Goal: Task Accomplishment & Management: Manage account settings

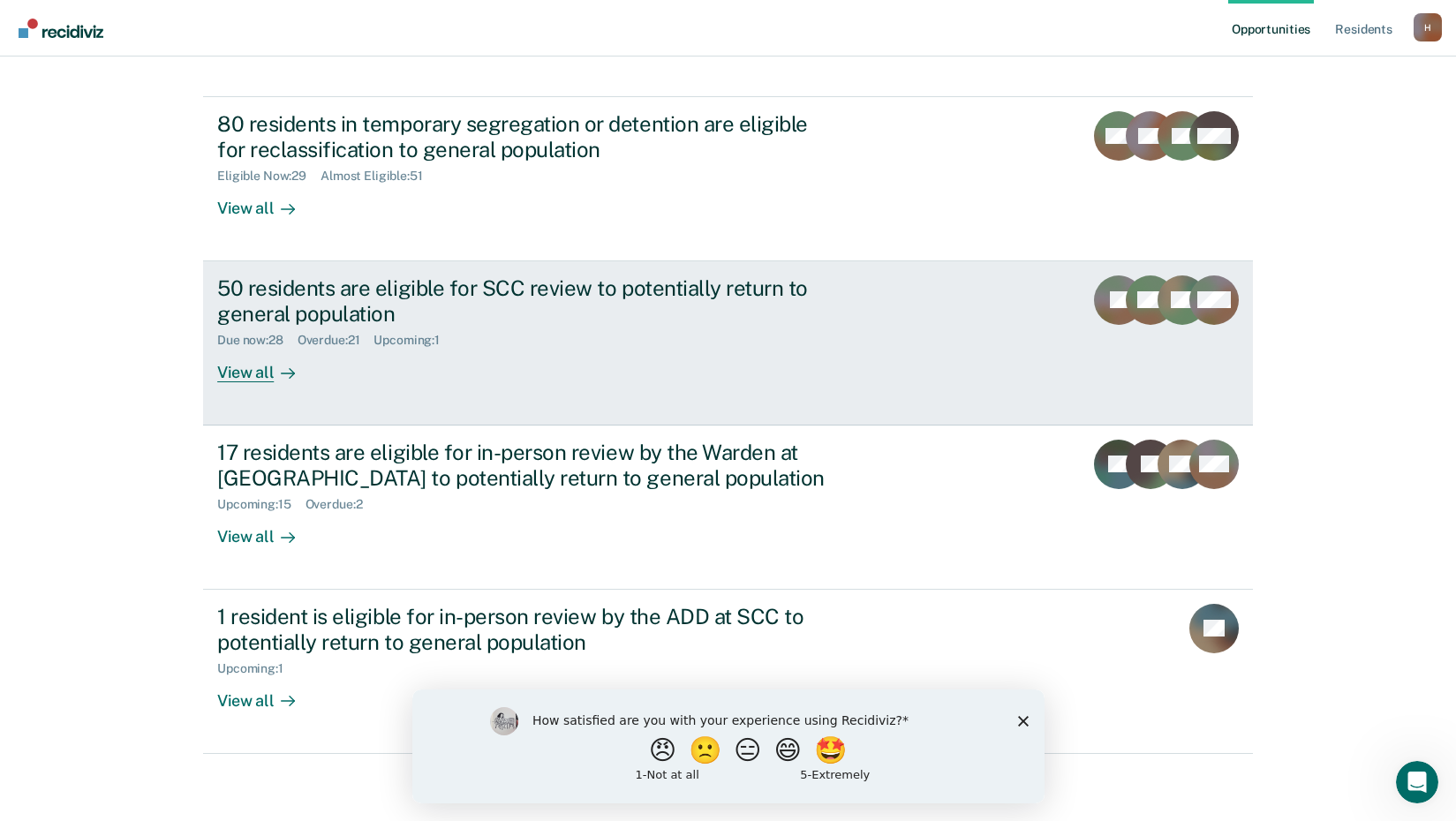
scroll to position [134, 0]
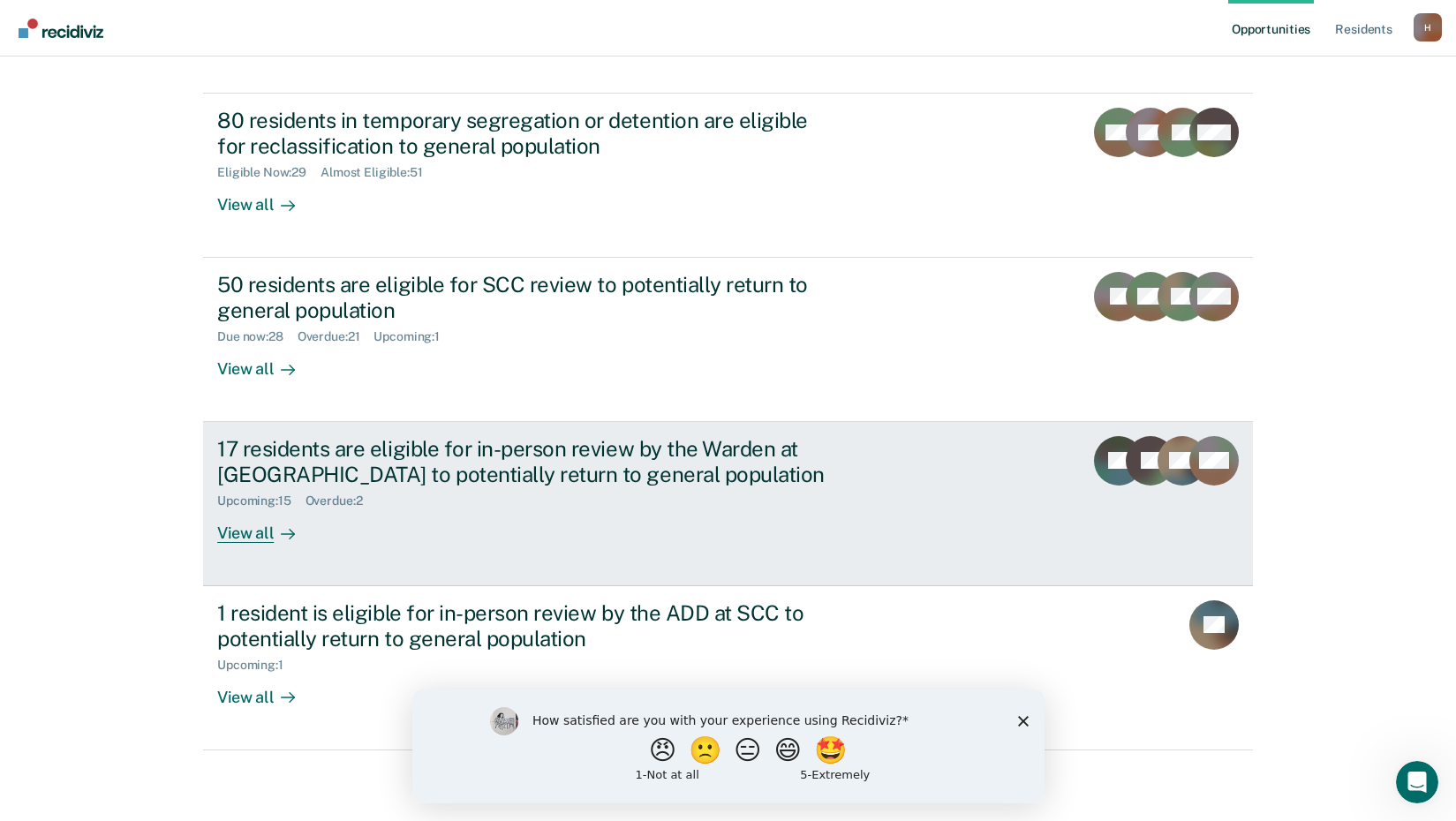
click at [253, 523] on div "View all" at bounding box center [267, 525] width 99 height 35
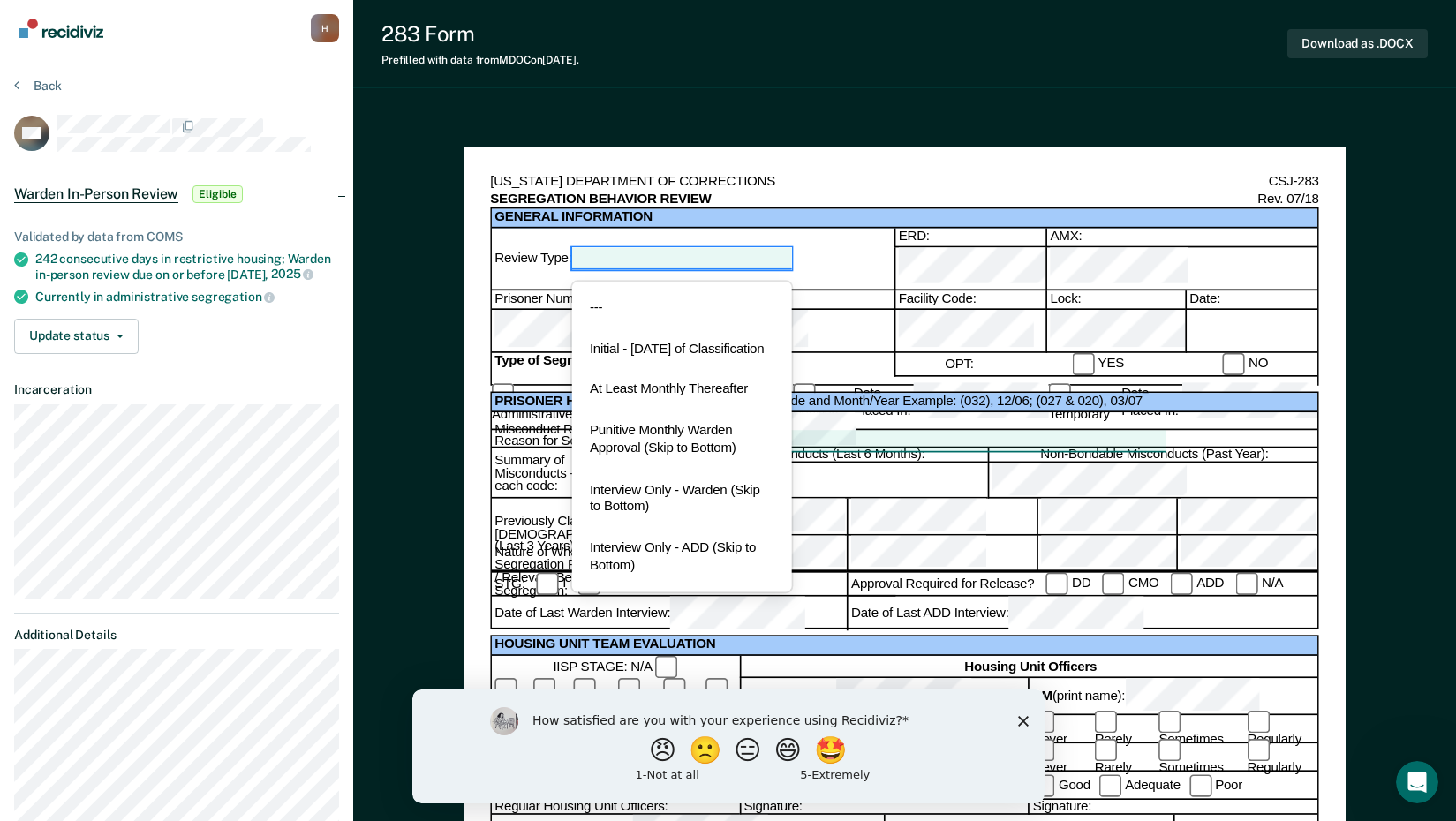
click at [775, 248] on div at bounding box center [682, 258] width 220 height 21
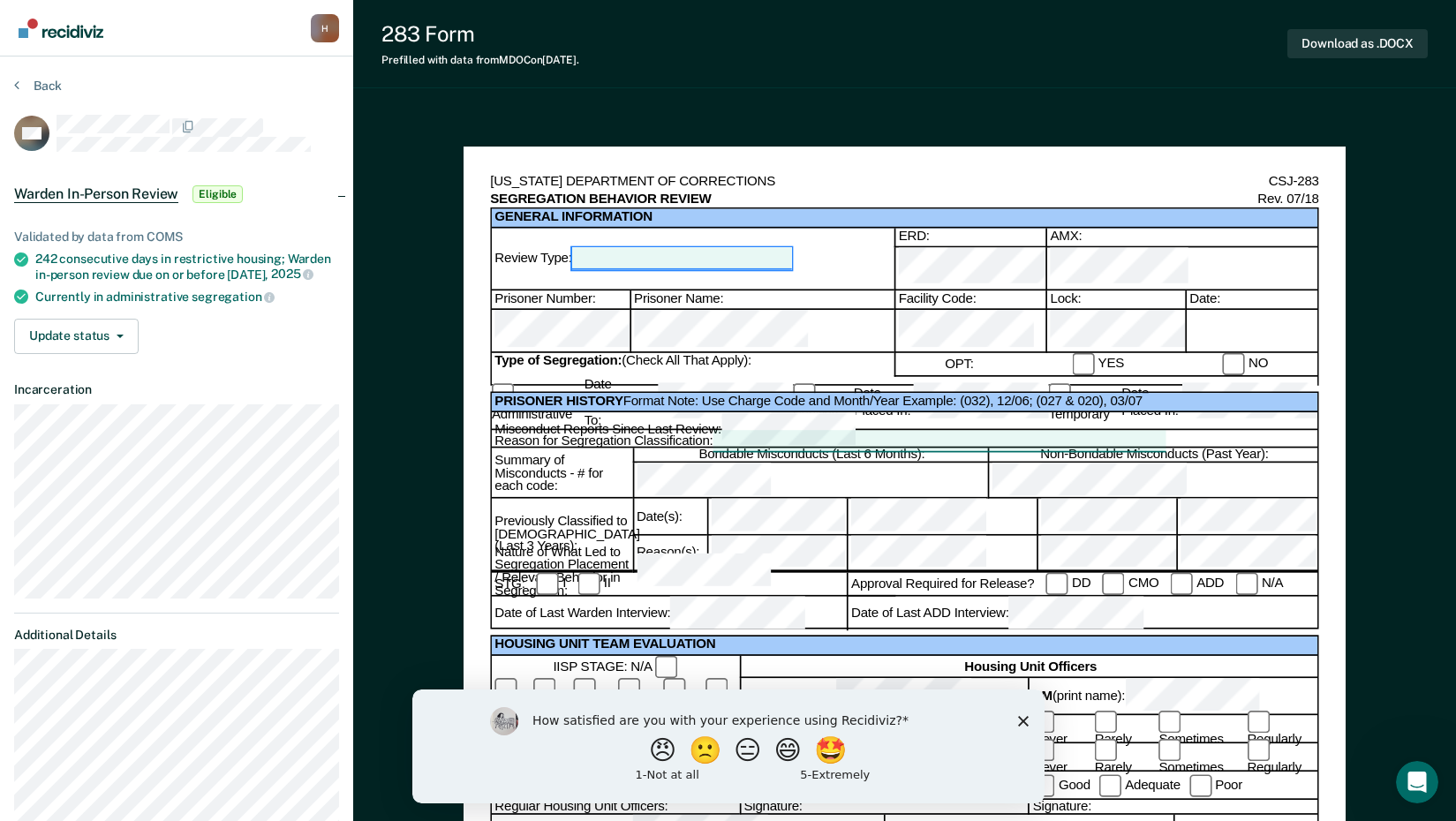
click at [779, 248] on div at bounding box center [682, 258] width 220 height 21
click at [18, 85] on icon at bounding box center [17, 84] width 6 height 14
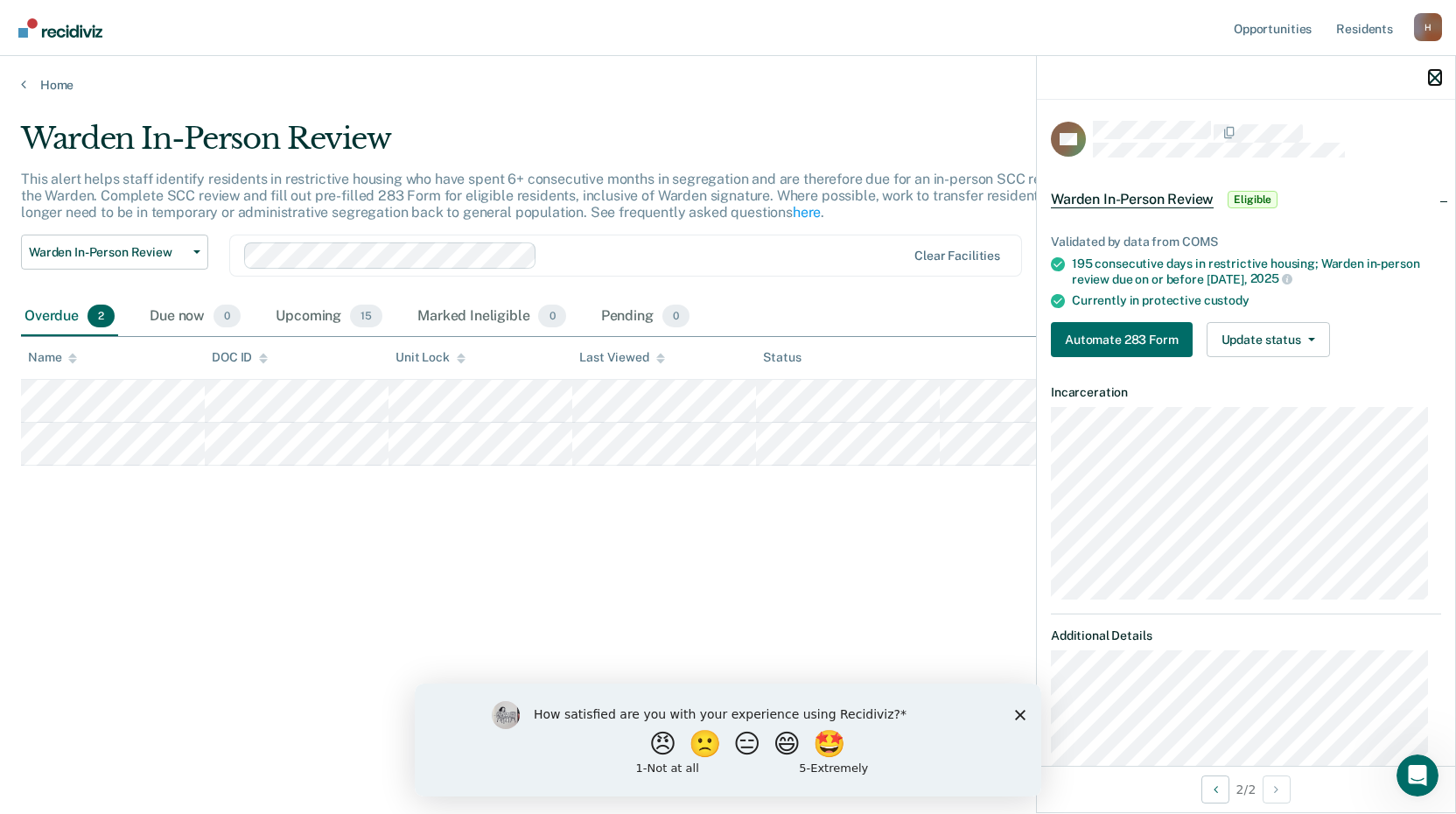
click at [1432, 73] on icon "button" at bounding box center [1435, 78] width 12 height 12
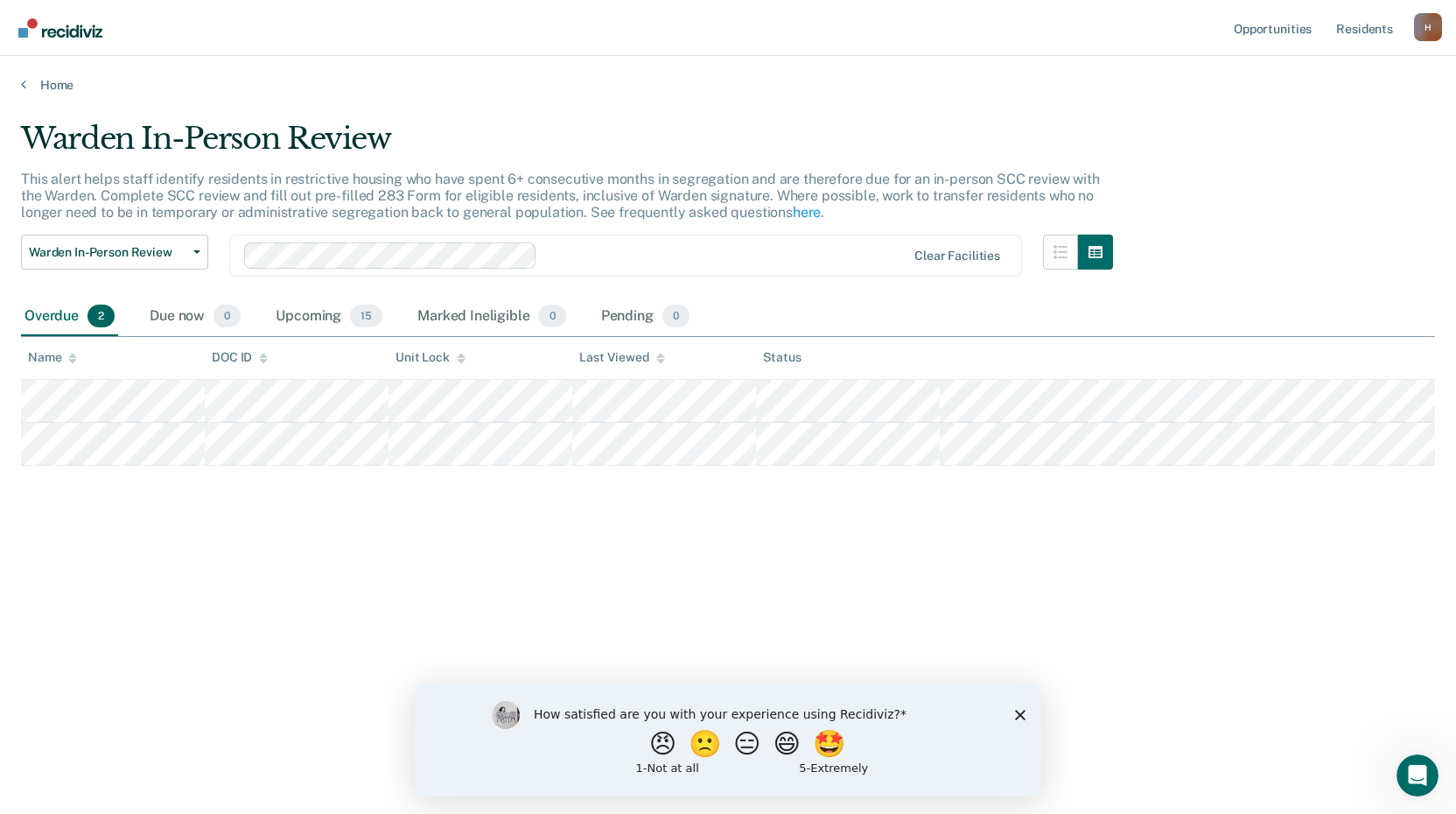
click at [1018, 713] on icon "Close survey" at bounding box center [1020, 714] width 10 height 10
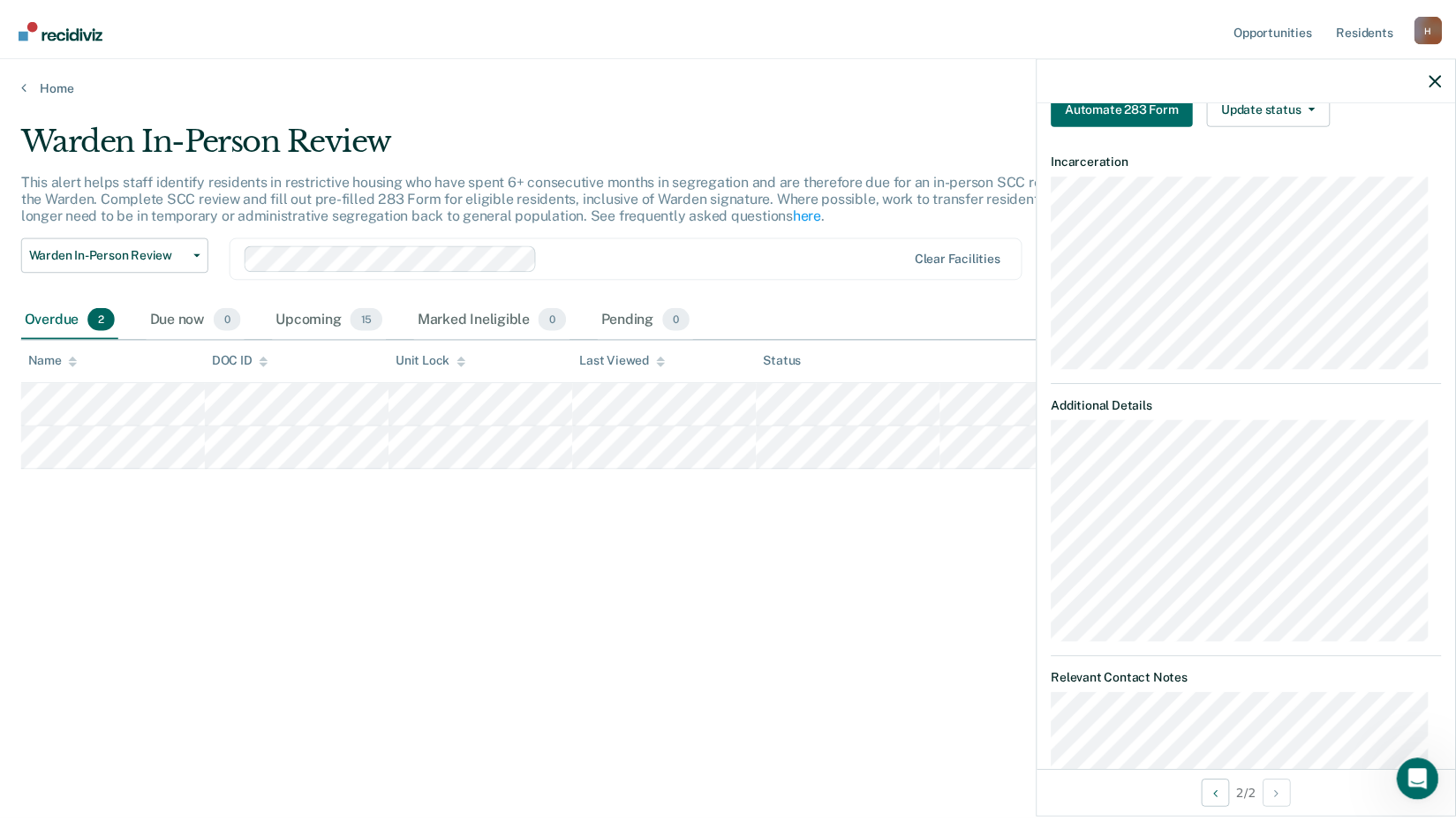
scroll to position [265, 0]
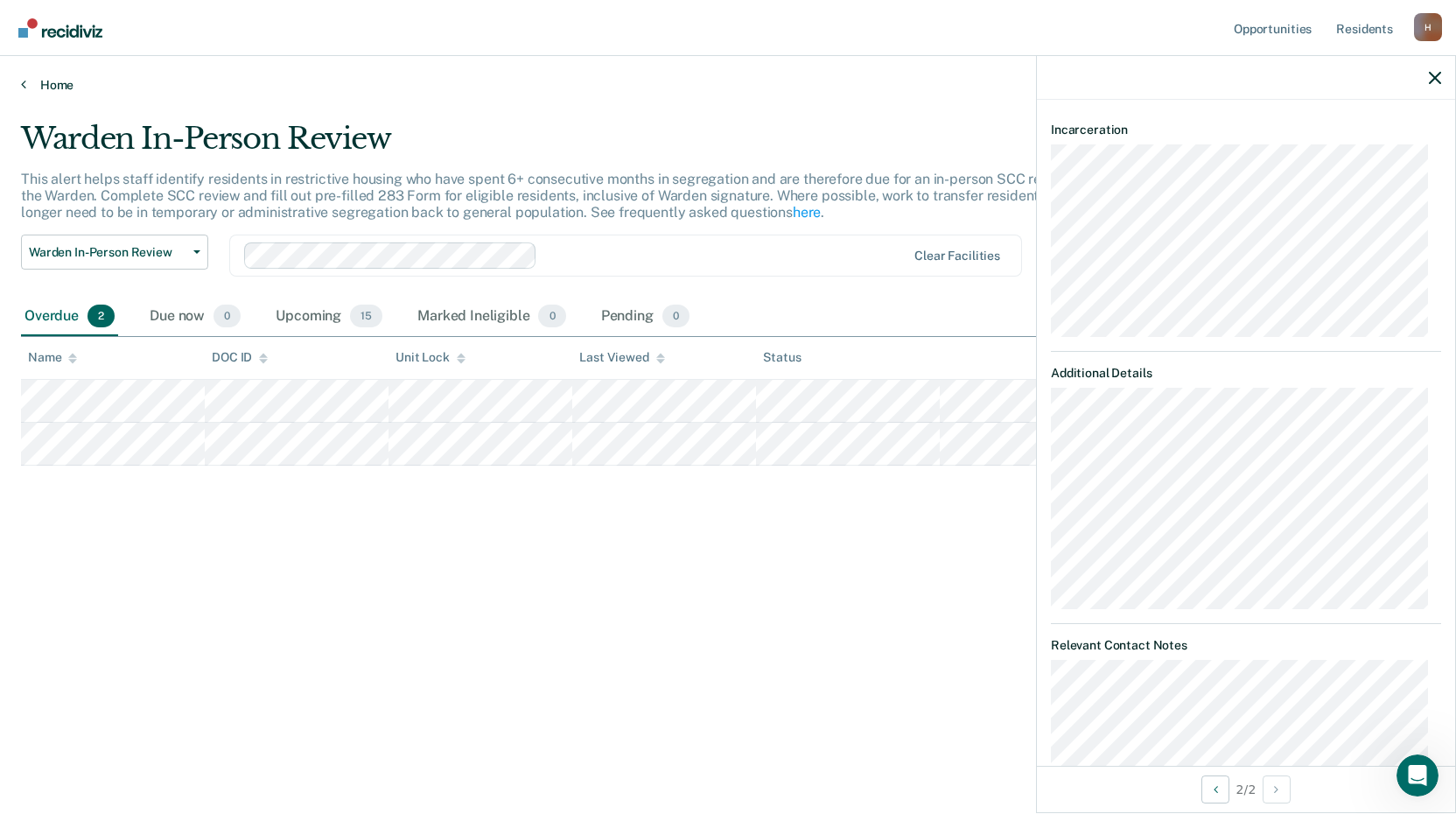
click at [31, 83] on link "Home" at bounding box center [728, 84] width 1414 height 16
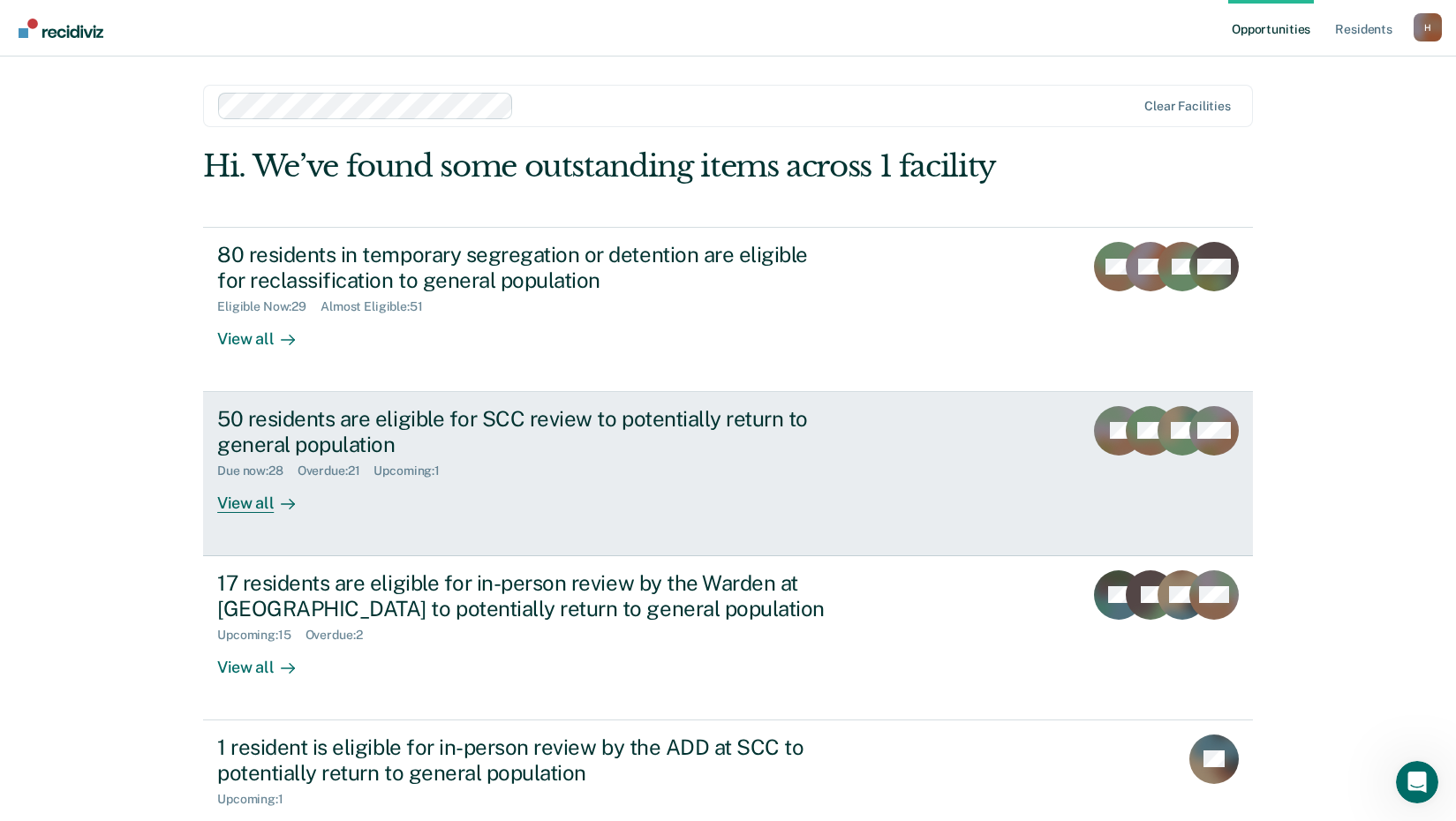
click at [435, 426] on div "50 residents are eligible for SCC review to potentially return to general popul…" at bounding box center [527, 431] width 620 height 51
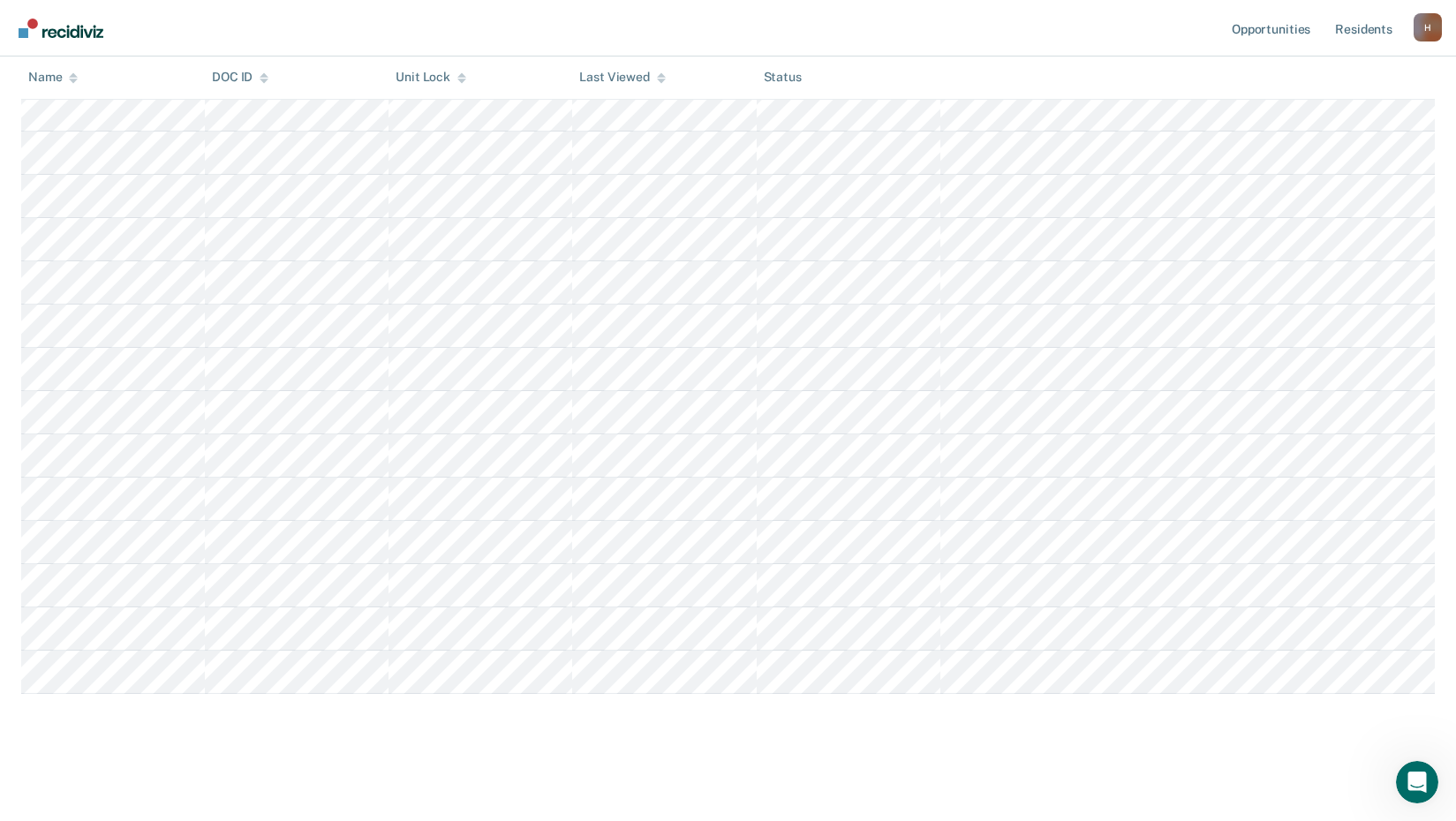
scroll to position [157, 0]
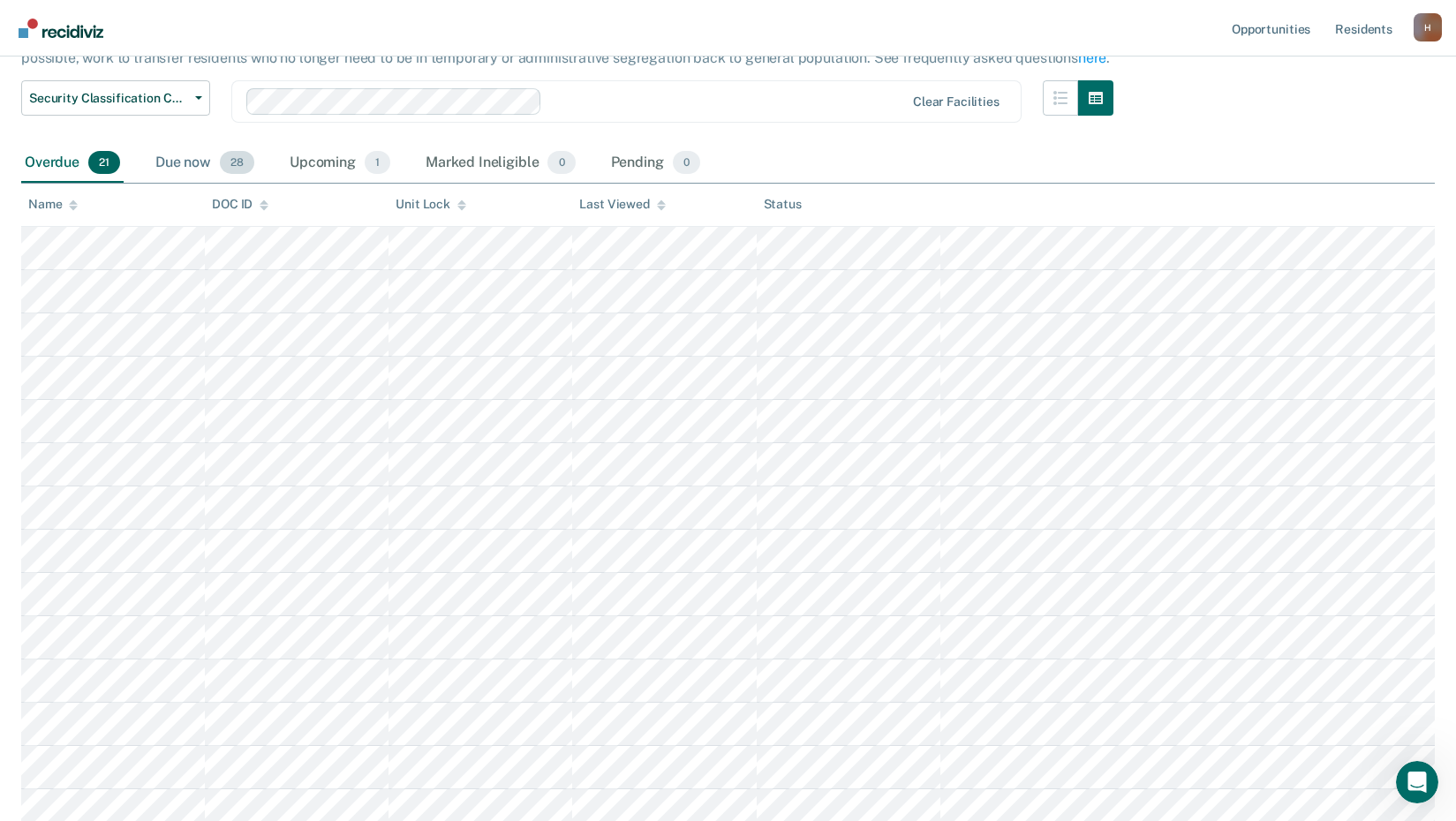
click at [190, 160] on div "Due now 28" at bounding box center [205, 163] width 106 height 39
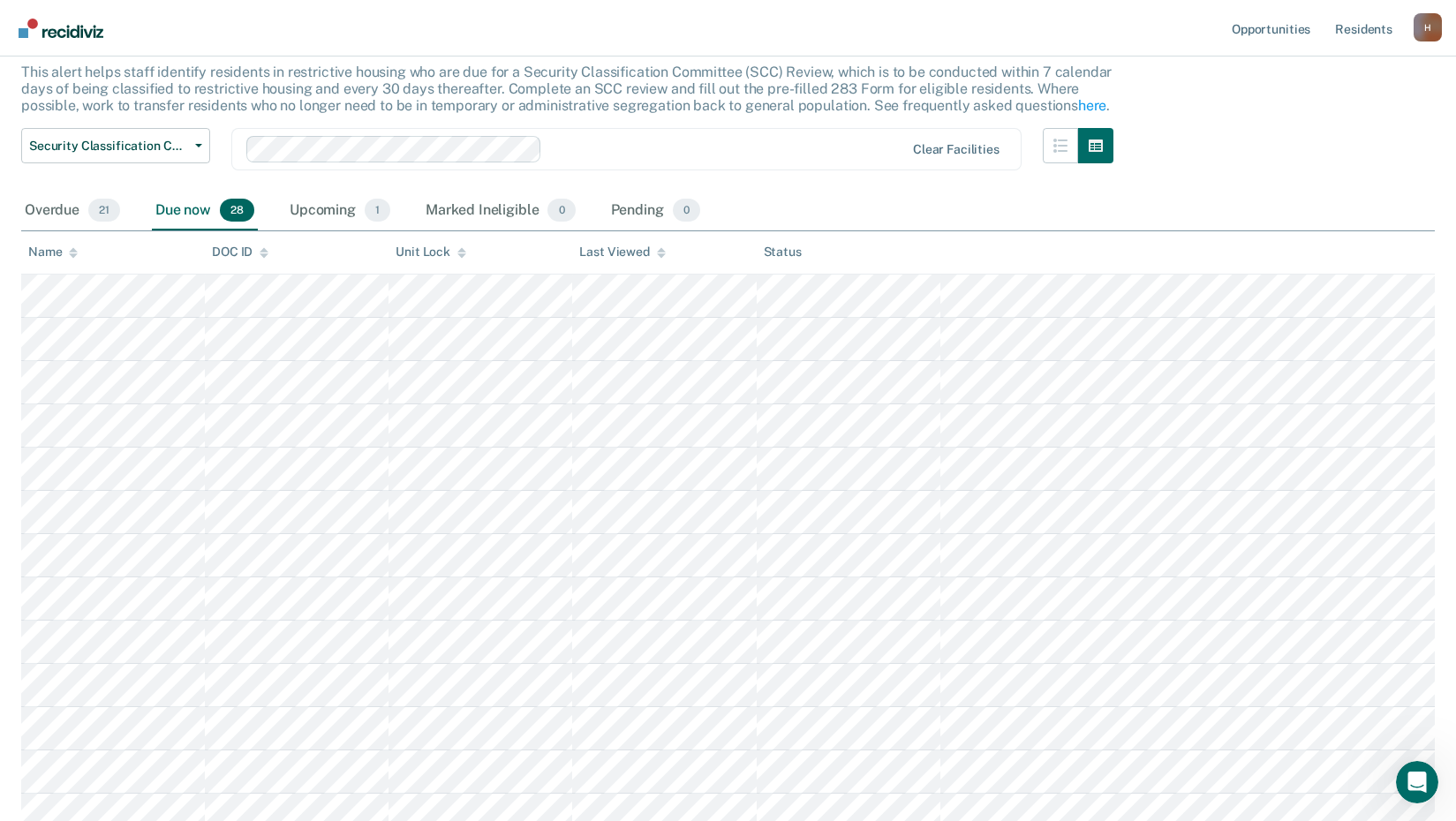
scroll to position [0, 0]
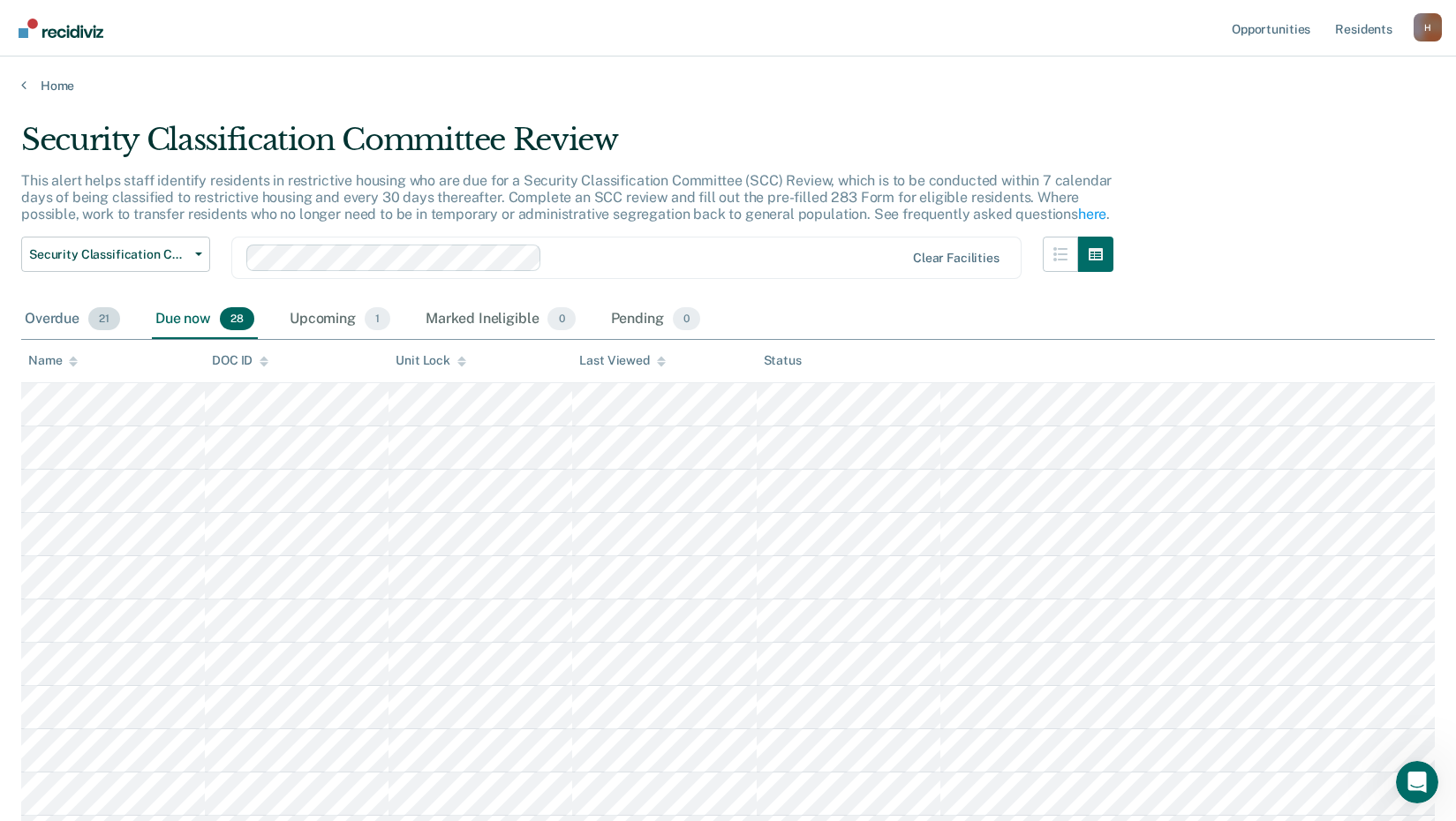
click at [40, 318] on div "Overdue 21" at bounding box center [73, 320] width 103 height 39
